Goal: Check status: Check status

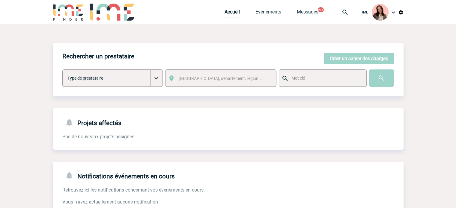
click at [344, 16] on div at bounding box center [345, 12] width 22 height 24
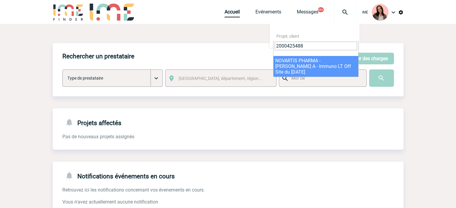
type input "2000425488"
select select "24989"
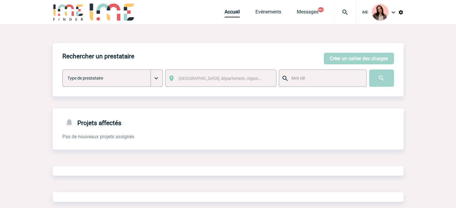
click at [338, 10] on img at bounding box center [345, 12] width 22 height 7
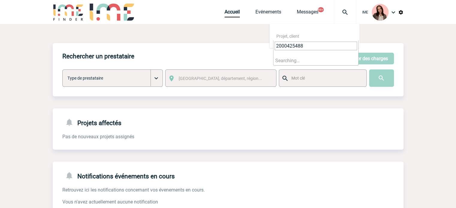
type input "2000425488"
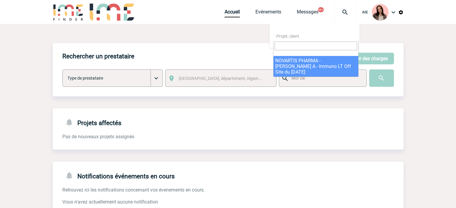
select select "24989"
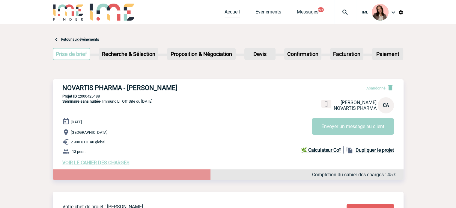
click at [232, 10] on link "Accueil" at bounding box center [231, 13] width 15 height 8
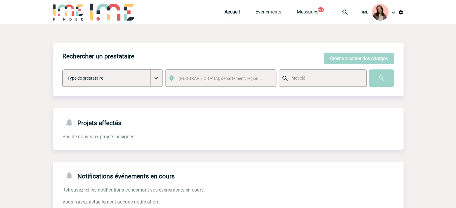
click at [229, 14] on link "Accueil" at bounding box center [231, 13] width 15 height 8
click at [346, 9] on img at bounding box center [345, 12] width 22 height 7
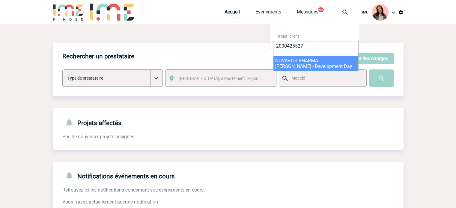
type input "2000425527"
select select "25028"
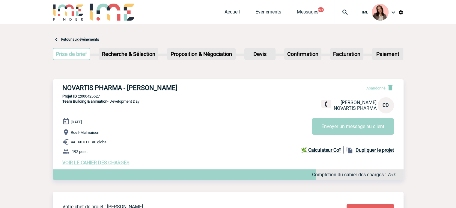
click at [345, 11] on img at bounding box center [345, 12] width 22 height 7
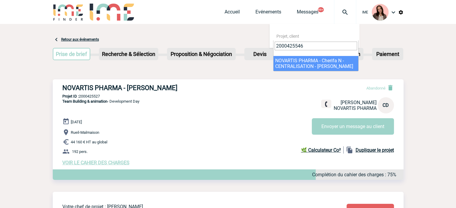
type input "2000425546"
select select "25047"
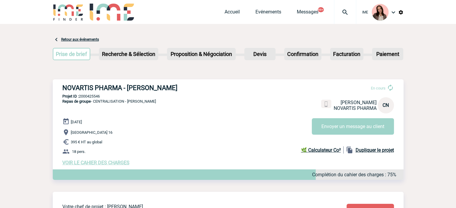
click at [349, 6] on div at bounding box center [345, 12] width 22 height 24
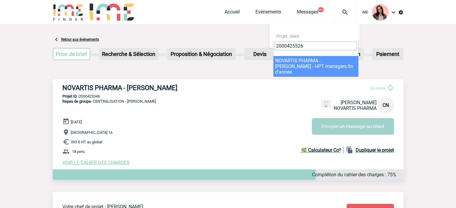
type input "2000425526"
select select "25027"
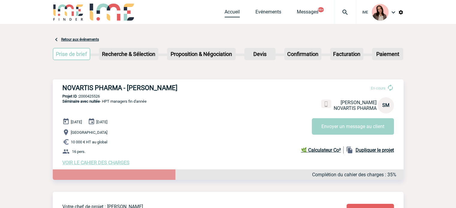
click at [223, 14] on div "IME Accueil Evénements 99+" at bounding box center [228, 12] width 351 height 25
click at [228, 14] on link "Accueil" at bounding box center [231, 13] width 15 height 8
